Goal: Book appointment/travel/reservation

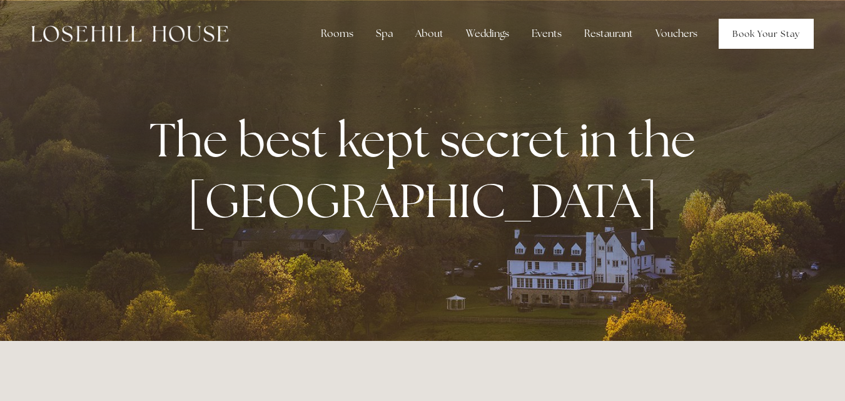
click at [737, 28] on link "Book Your Stay" at bounding box center [766, 34] width 95 height 30
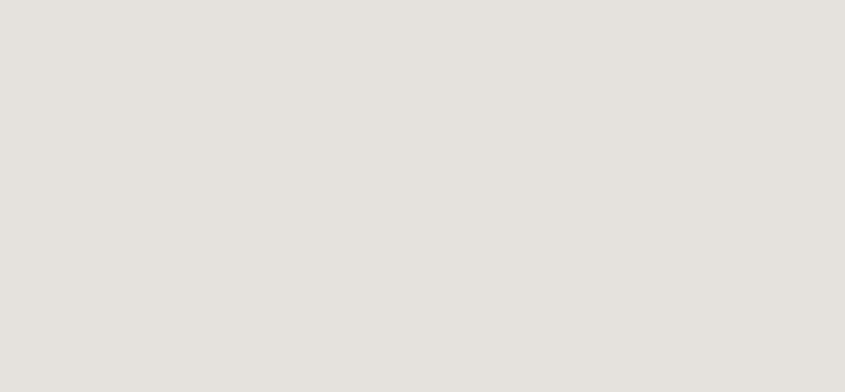
scroll to position [506, 0]
